Goal: Information Seeking & Learning: Learn about a topic

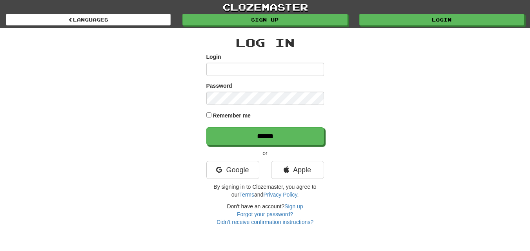
click at [251, 72] on input "Login" at bounding box center [265, 69] width 118 height 13
type input "******"
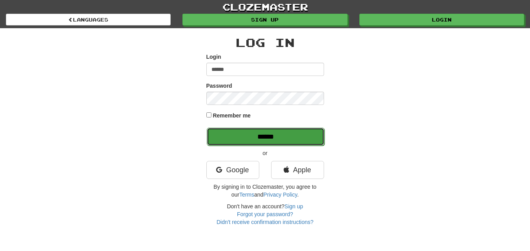
click at [268, 136] on input "******" at bounding box center [266, 137] width 118 height 18
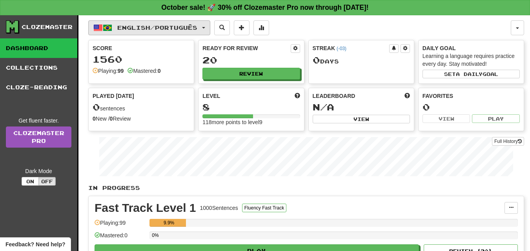
click at [210, 25] on button "English / Português" at bounding box center [149, 27] width 122 height 15
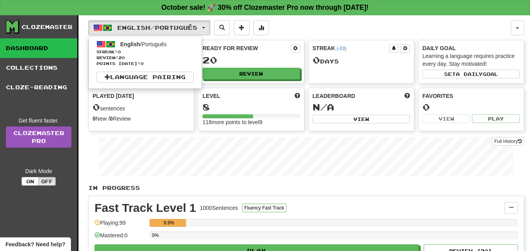
click at [297, 30] on div "English / Português English / Português Streak: 0 Review: 20 Points [DATE]: 0 L…" at bounding box center [299, 27] width 423 height 15
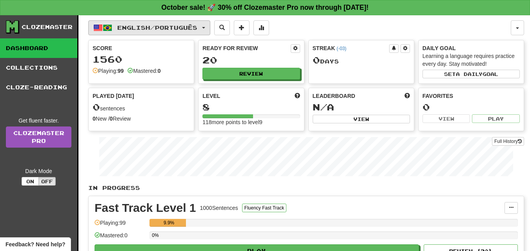
click at [124, 27] on span "English / Português" at bounding box center [157, 27] width 80 height 7
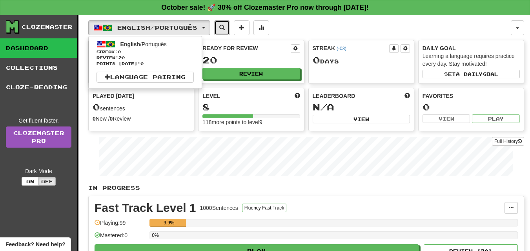
click at [225, 26] on span at bounding box center [221, 27] width 5 height 5
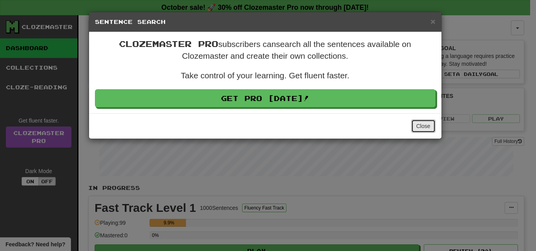
drag, startPoint x: 418, startPoint y: 127, endPoint x: 405, endPoint y: 127, distance: 13.0
click at [418, 127] on button "Close" at bounding box center [423, 126] width 24 height 13
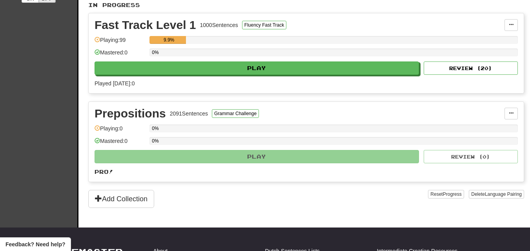
scroll to position [235, 0]
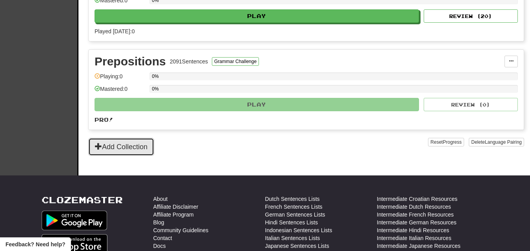
click at [127, 144] on button "Add Collection" at bounding box center [121, 147] width 66 height 18
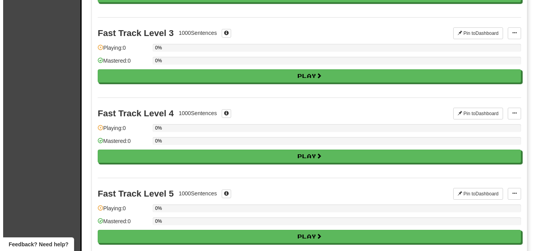
scroll to position [0, 0]
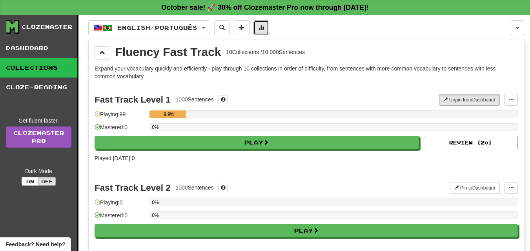
click at [267, 23] on button at bounding box center [261, 27] width 16 height 15
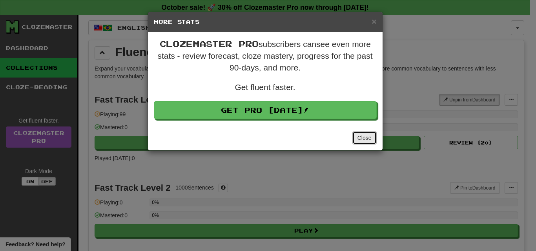
click at [364, 136] on button "Close" at bounding box center [364, 137] width 24 height 13
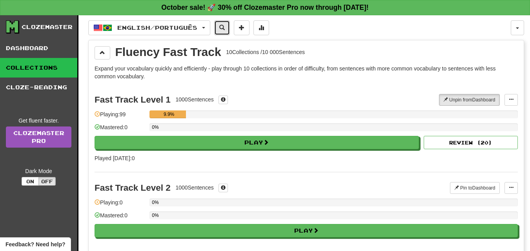
click at [225, 27] on span at bounding box center [221, 27] width 5 height 5
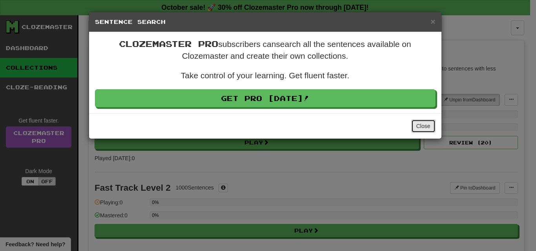
click at [417, 126] on button "Close" at bounding box center [423, 126] width 24 height 13
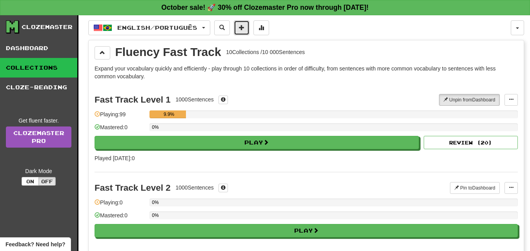
click at [244, 27] on span at bounding box center [241, 27] width 5 height 5
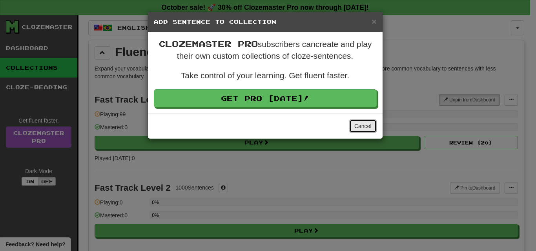
click at [363, 126] on button "Cancel" at bounding box center [362, 126] width 27 height 13
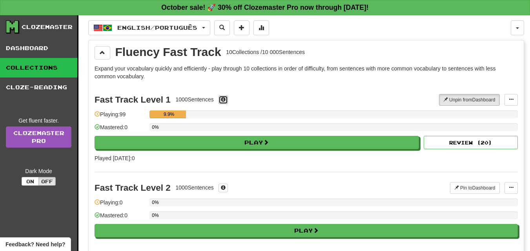
click at [224, 100] on span at bounding box center [223, 99] width 5 height 5
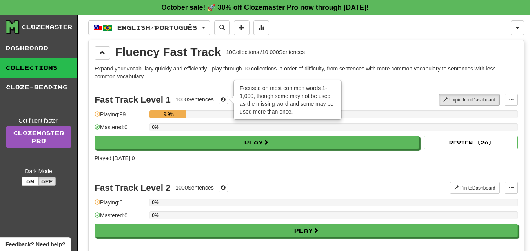
click at [208, 86] on div "Fast Track Level 1 1000 Sentences × Focused on most common words 1-1,000, thoug…" at bounding box center [306, 128] width 423 height 88
click at [369, 98] on div "Fast Track Level 1 1000 Sentences × Focused on most common words 1-1,000, thoug…" at bounding box center [267, 100] width 344 height 12
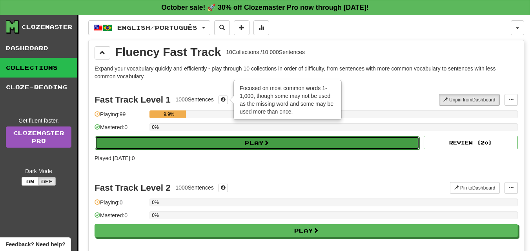
click at [247, 142] on button "Play" at bounding box center [257, 143] width 324 height 13
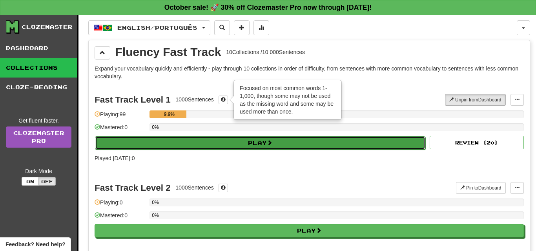
select select "**"
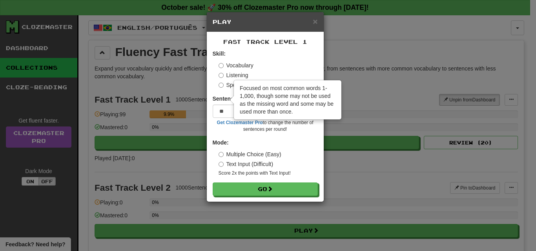
click at [191, 128] on div "× Play Fast Track Level 1 Skill: Vocabulary Listening Speaking Sentences per ro…" at bounding box center [268, 125] width 536 height 251
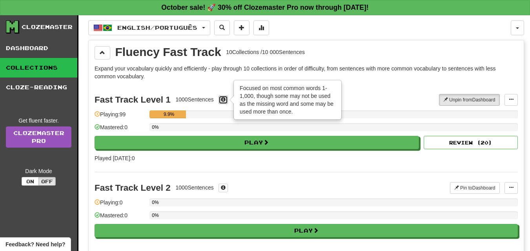
click at [226, 100] on span at bounding box center [223, 99] width 5 height 5
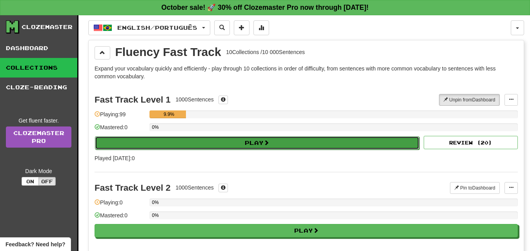
click at [256, 142] on button "Play" at bounding box center [257, 143] width 324 height 13
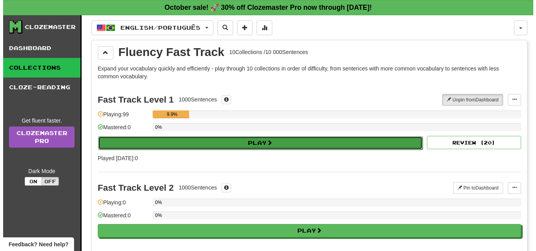
select select "**"
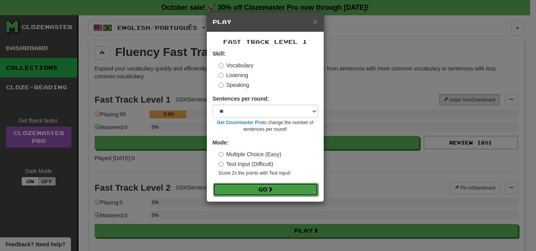
click at [253, 187] on button "Go" at bounding box center [265, 189] width 105 height 13
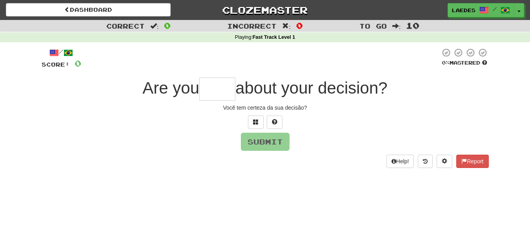
click at [203, 89] on input "text" at bounding box center [217, 89] width 36 height 23
click at [256, 122] on span at bounding box center [255, 121] width 5 height 5
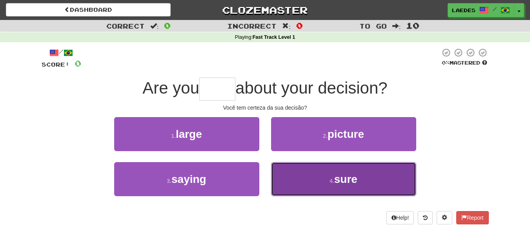
click at [340, 177] on span "sure" at bounding box center [345, 179] width 23 height 12
type input "****"
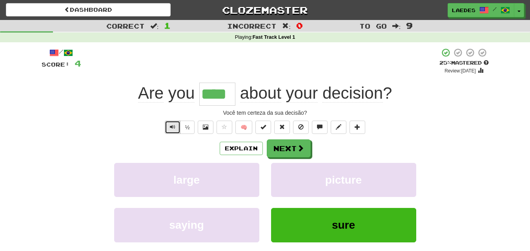
click at [175, 129] on span "Text-to-speech controls" at bounding box center [172, 126] width 5 height 5
click at [290, 146] on button "Next" at bounding box center [289, 149] width 44 height 18
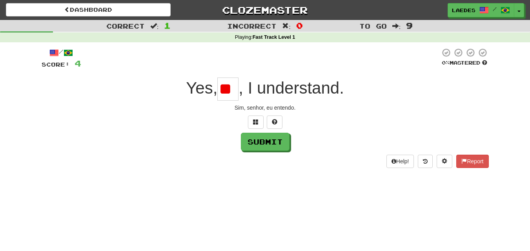
scroll to position [0, 1]
type input "*"
type input "***"
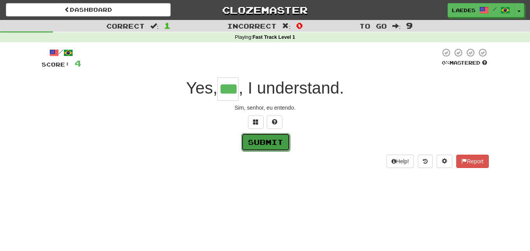
click at [250, 143] on button "Submit" at bounding box center [265, 142] width 49 height 18
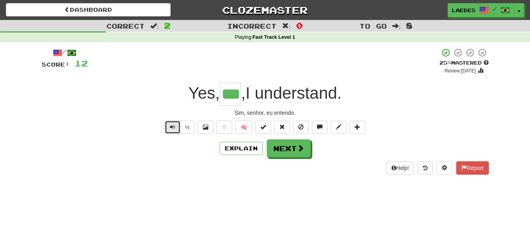
click at [175, 126] on span "Text-to-speech controls" at bounding box center [172, 126] width 5 height 5
click at [295, 148] on button "Next" at bounding box center [289, 149] width 44 height 18
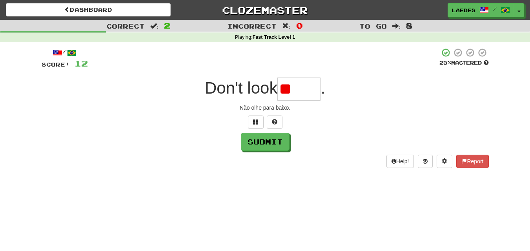
type input "*"
click at [264, 144] on button "Submit" at bounding box center [265, 142] width 49 height 18
click at [315, 91] on input "***" at bounding box center [298, 89] width 43 height 23
click at [252, 123] on button at bounding box center [256, 122] width 16 height 13
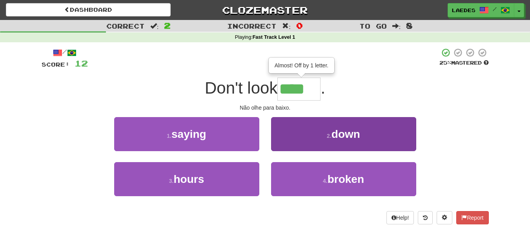
type input "****"
click at [327, 132] on button "2 . down" at bounding box center [343, 134] width 145 height 34
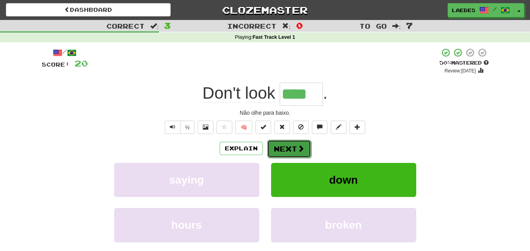
click at [282, 148] on button "Next" at bounding box center [289, 149] width 44 height 18
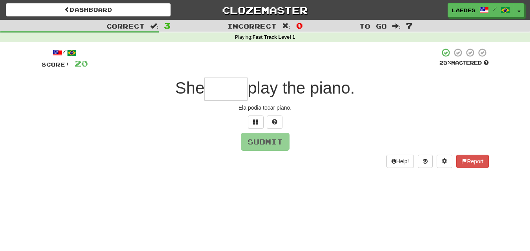
click at [223, 90] on input "text" at bounding box center [225, 89] width 43 height 23
type input "*"
click at [223, 91] on input "*" at bounding box center [225, 89] width 43 height 23
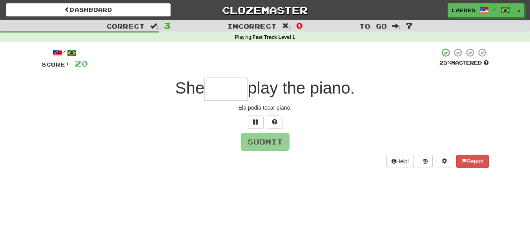
type input "*"
click at [257, 124] on span at bounding box center [255, 121] width 5 height 5
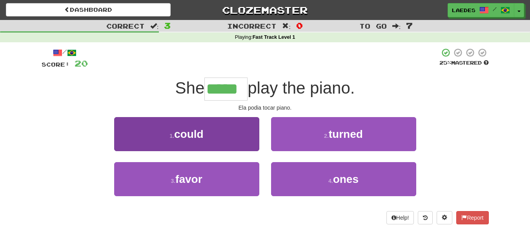
type input "*****"
click at [205, 136] on button "1 . could" at bounding box center [186, 134] width 145 height 34
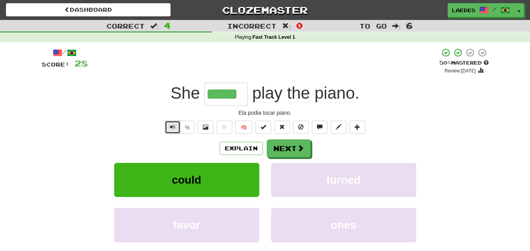
click at [168, 128] on button "Text-to-speech controls" at bounding box center [173, 127] width 16 height 13
click at [171, 122] on button "Text-to-speech controls" at bounding box center [173, 127] width 16 height 13
click at [170, 127] on span "Text-to-speech controls" at bounding box center [172, 126] width 5 height 5
click at [296, 149] on button "Next" at bounding box center [289, 149] width 44 height 18
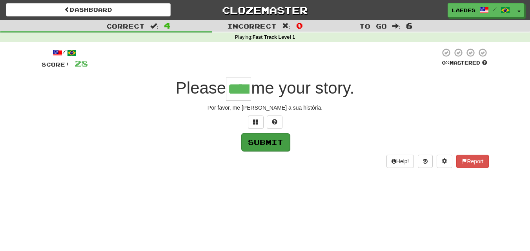
type input "****"
click at [266, 140] on button "Submit" at bounding box center [265, 142] width 49 height 18
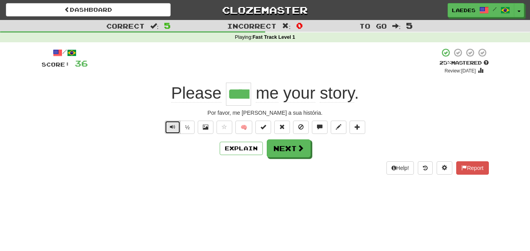
click at [170, 127] on span "Text-to-speech controls" at bounding box center [172, 126] width 5 height 5
click at [173, 126] on span "Text-to-speech controls" at bounding box center [172, 126] width 5 height 5
click at [171, 126] on span "Text-to-speech controls" at bounding box center [172, 126] width 5 height 5
click at [175, 128] on button "Text-to-speech controls" at bounding box center [173, 127] width 16 height 13
click at [171, 129] on span "Text-to-speech controls" at bounding box center [172, 126] width 5 height 5
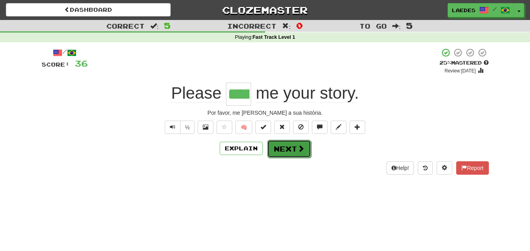
click at [287, 146] on button "Next" at bounding box center [289, 149] width 44 height 18
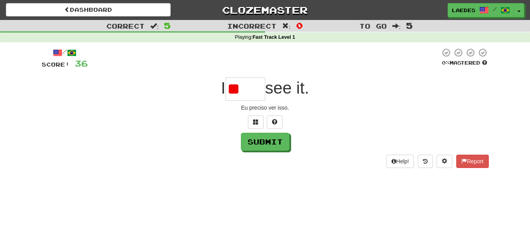
type input "*"
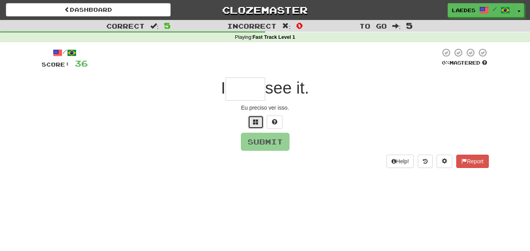
click at [257, 122] on span at bounding box center [255, 121] width 5 height 5
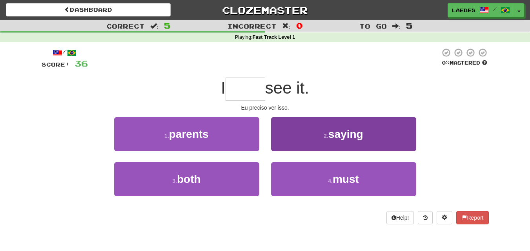
type input "*"
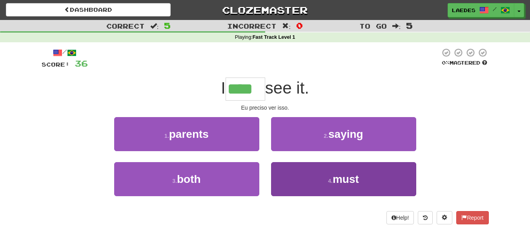
type input "****"
click at [324, 175] on button "4 . must" at bounding box center [343, 179] width 145 height 34
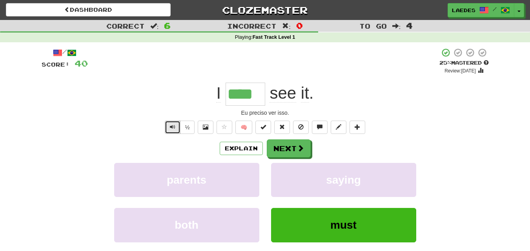
click at [170, 127] on span "Text-to-speech controls" at bounding box center [172, 126] width 5 height 5
click at [169, 127] on button "Text-to-speech controls" at bounding box center [173, 127] width 16 height 13
click at [170, 126] on span "Text-to-speech controls" at bounding box center [172, 126] width 5 height 5
click at [171, 128] on span "Text-to-speech controls" at bounding box center [172, 126] width 5 height 5
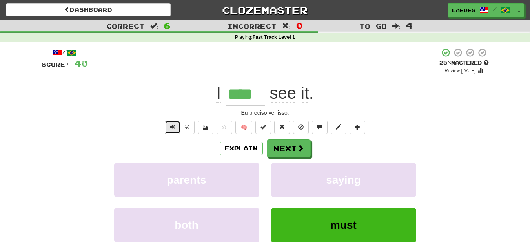
click at [171, 125] on span "Text-to-speech controls" at bounding box center [172, 126] width 5 height 5
click at [278, 149] on button "Next" at bounding box center [289, 149] width 44 height 18
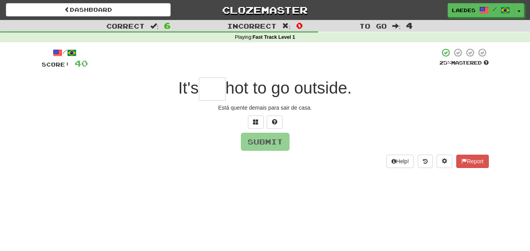
type input "*"
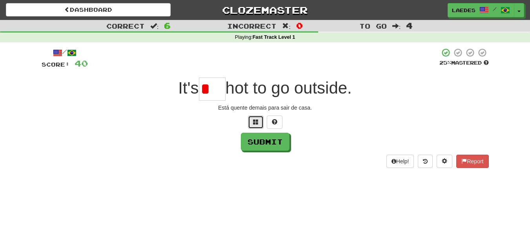
click at [256, 122] on span at bounding box center [255, 121] width 5 height 5
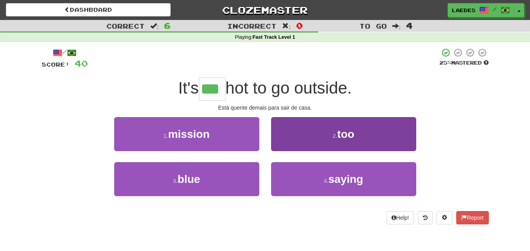
type input "***"
click at [338, 137] on span "too" at bounding box center [345, 134] width 17 height 12
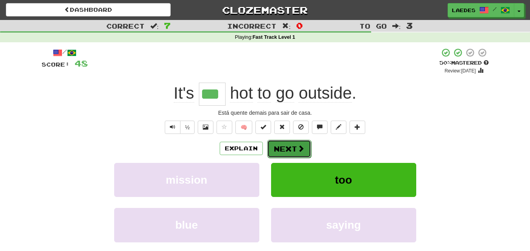
click at [280, 147] on button "Next" at bounding box center [289, 149] width 44 height 18
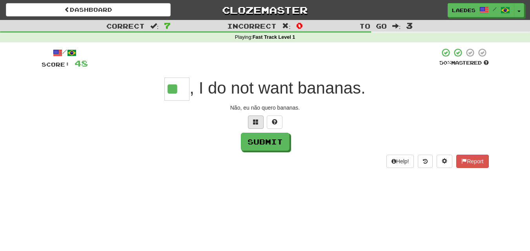
type input "**"
click at [252, 120] on button at bounding box center [256, 122] width 16 height 13
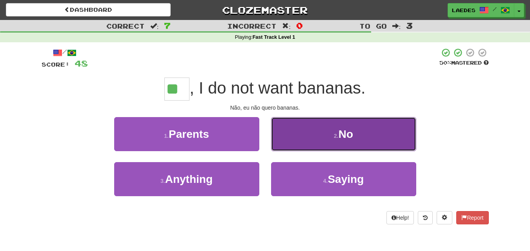
click at [304, 133] on button "2 . No" at bounding box center [343, 134] width 145 height 34
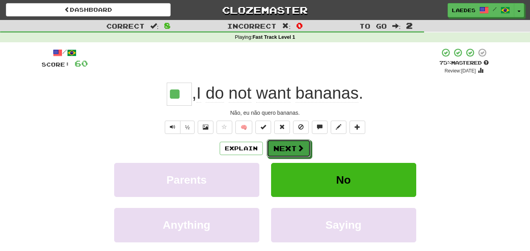
click at [293, 149] on button "Next" at bounding box center [289, 149] width 44 height 18
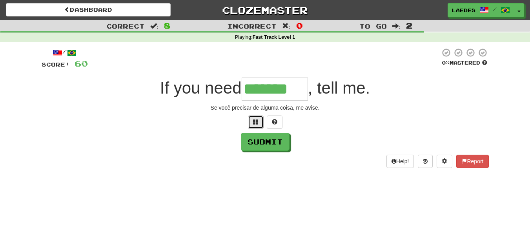
click at [259, 121] on button at bounding box center [256, 122] width 16 height 13
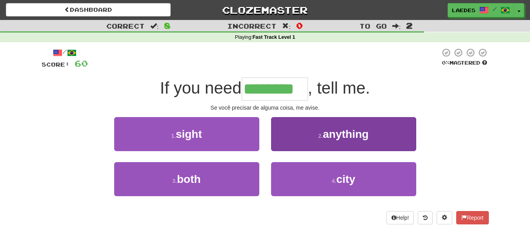
type input "********"
click at [319, 137] on small "2 ." at bounding box center [320, 136] width 5 height 6
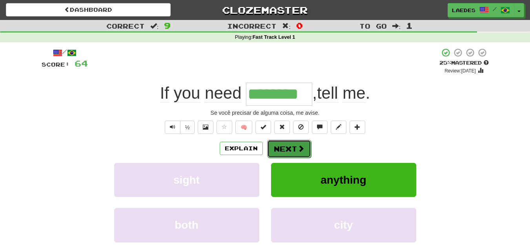
click at [286, 147] on button "Next" at bounding box center [289, 149] width 44 height 18
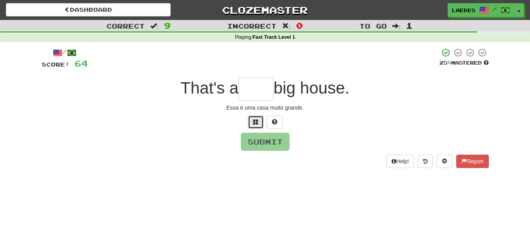
click at [253, 120] on span at bounding box center [255, 121] width 5 height 5
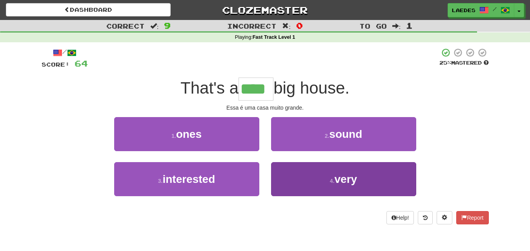
type input "****"
click at [330, 178] on small "4 ." at bounding box center [332, 181] width 5 height 6
